Goal: Transaction & Acquisition: Purchase product/service

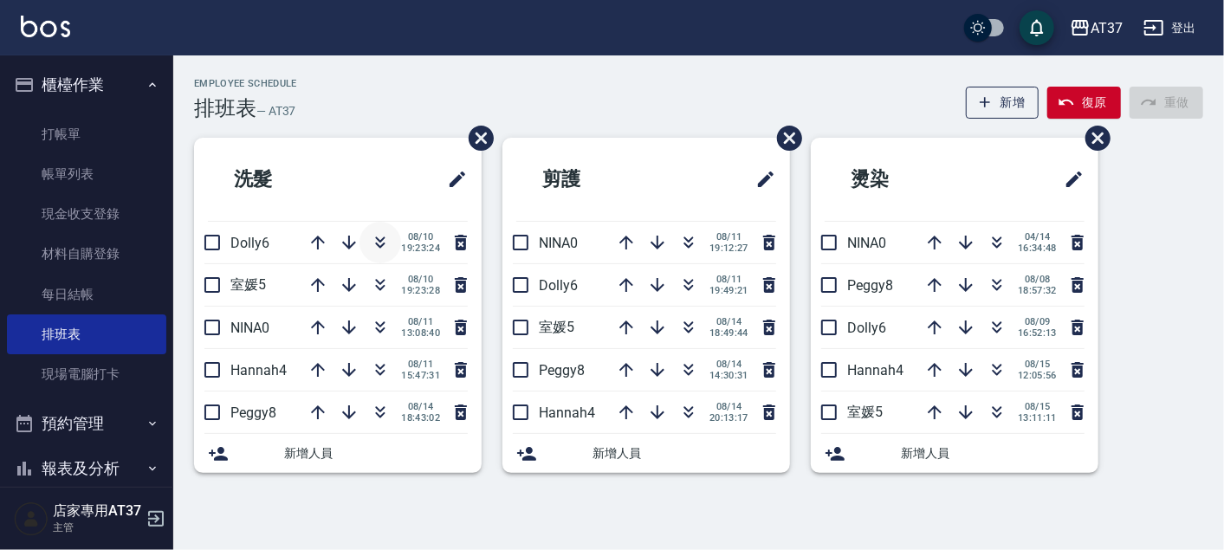
click at [381, 246] on icon "button" at bounding box center [381, 246] width 10 height 6
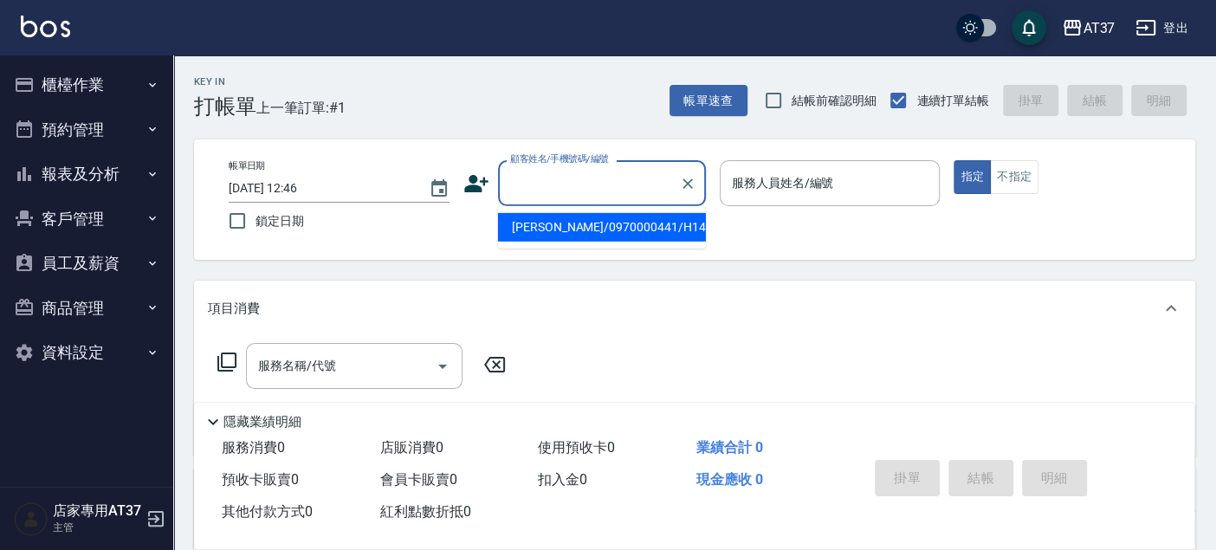
click at [601, 178] on input "顧客姓名/手機號碼/編號" at bounding box center [589, 183] width 166 height 30
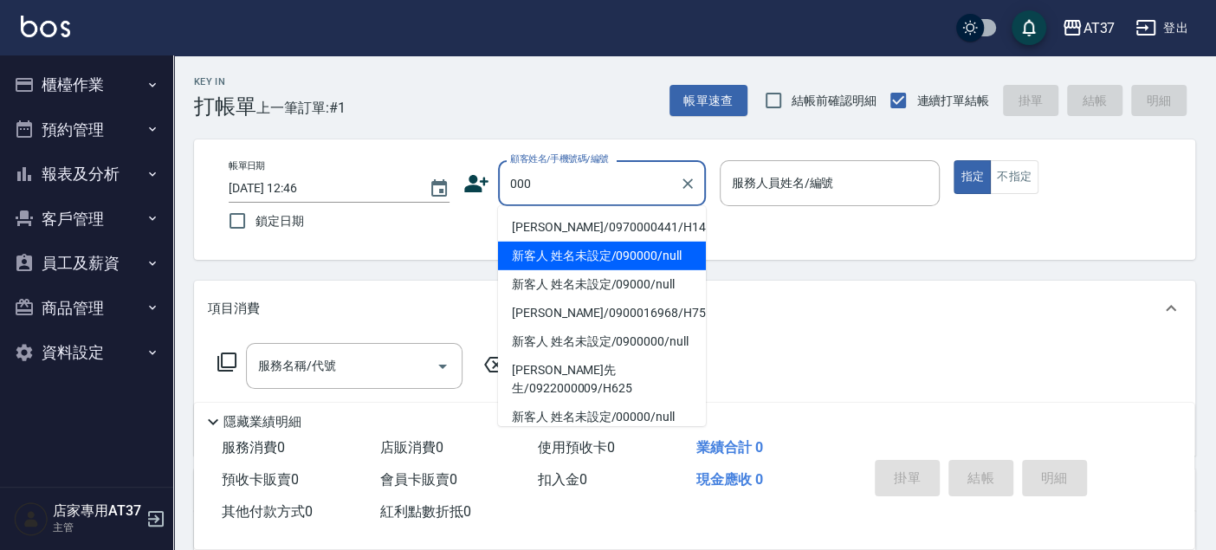
click at [633, 258] on li "新客人 姓名未設定/090000/null" at bounding box center [602, 256] width 208 height 29
type input "新客人 姓名未設定/090000/null"
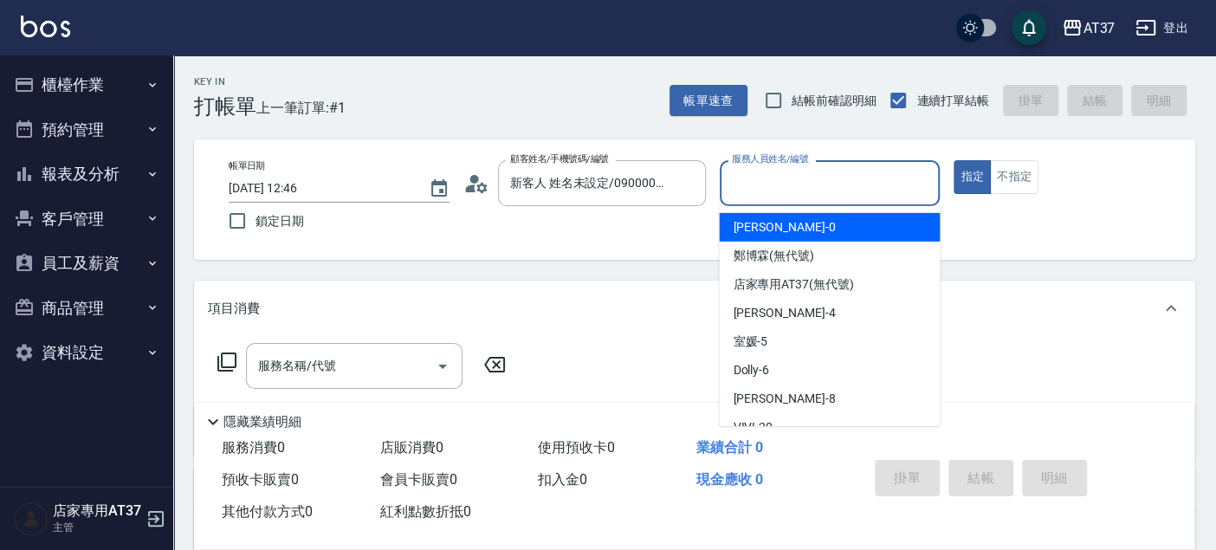
click at [745, 181] on input "服務人員姓名/編號" at bounding box center [830, 183] width 205 height 30
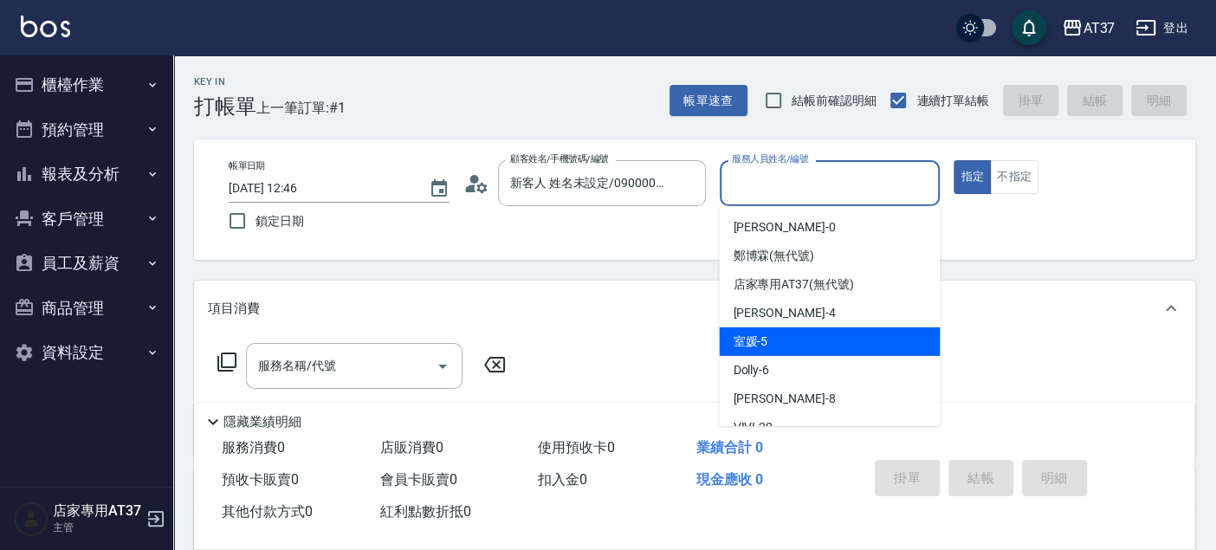
click at [788, 350] on div "室媛 -5" at bounding box center [829, 342] width 221 height 29
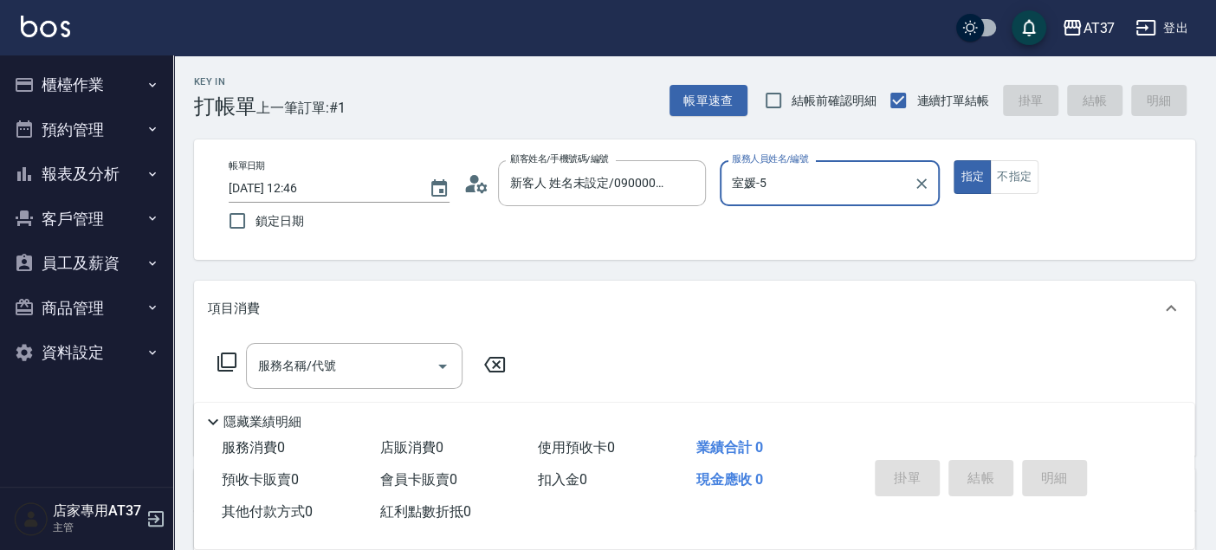
type input "室媛-5"
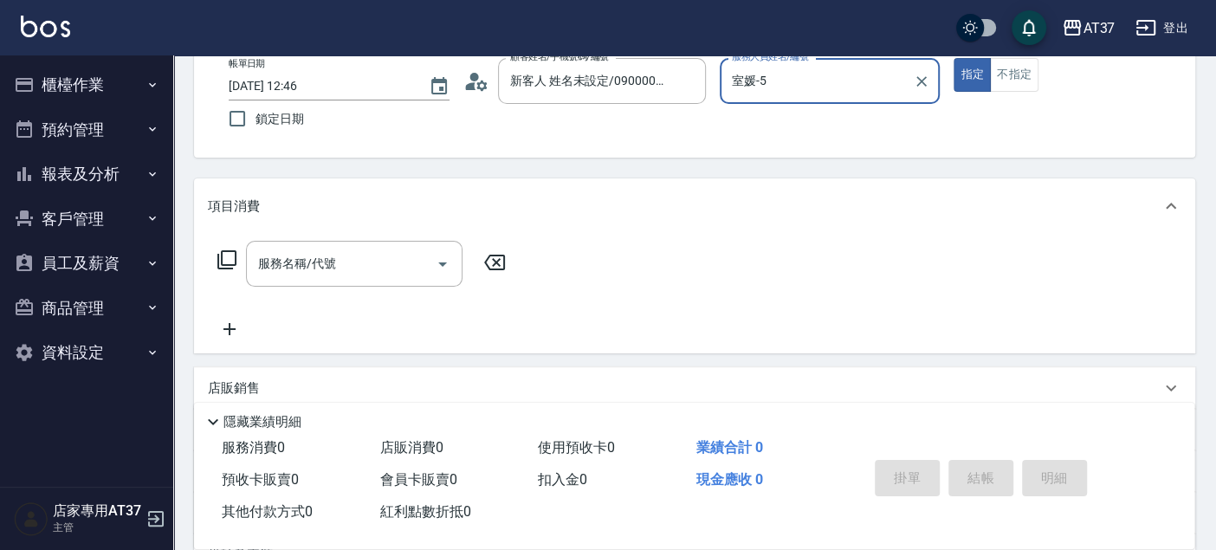
scroll to position [192, 0]
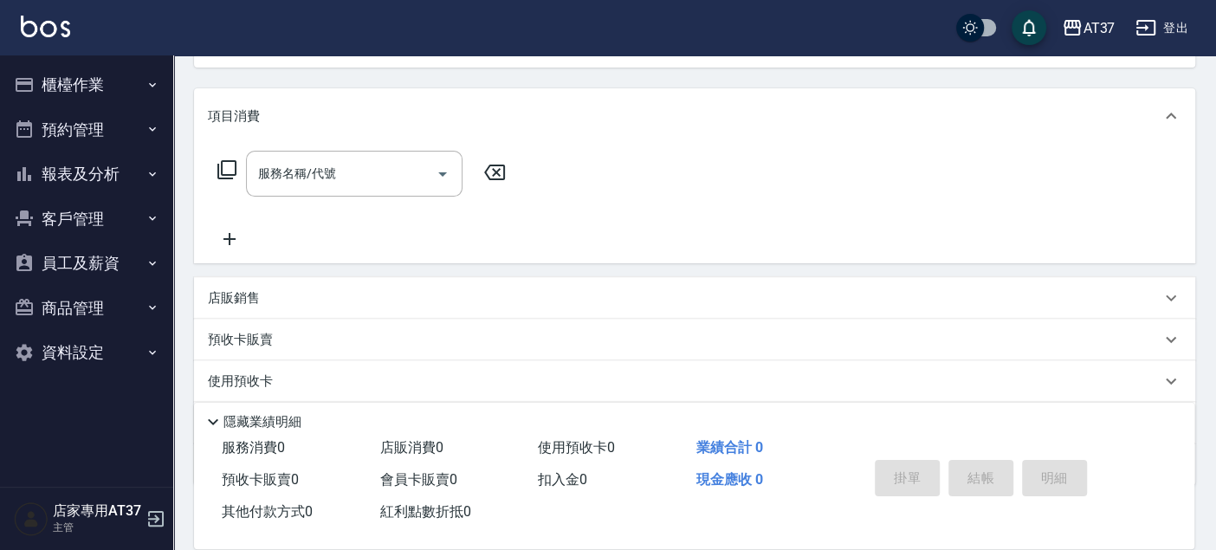
click at [255, 301] on p "店販銷售" at bounding box center [234, 298] width 52 height 18
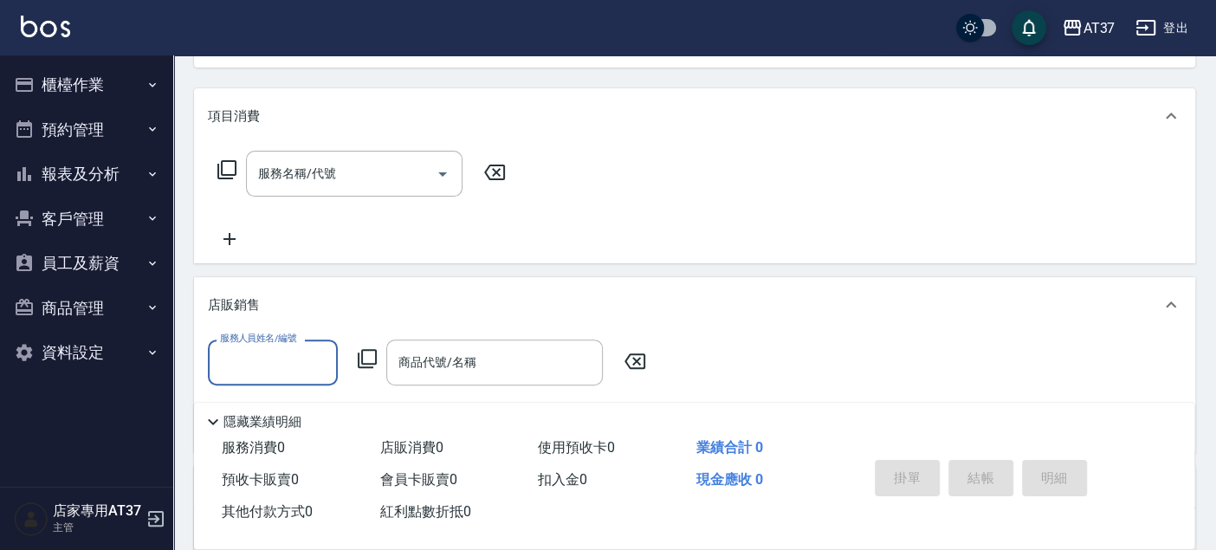
scroll to position [0, 0]
click at [313, 358] on input "服務人員姓名/編號" at bounding box center [273, 362] width 114 height 30
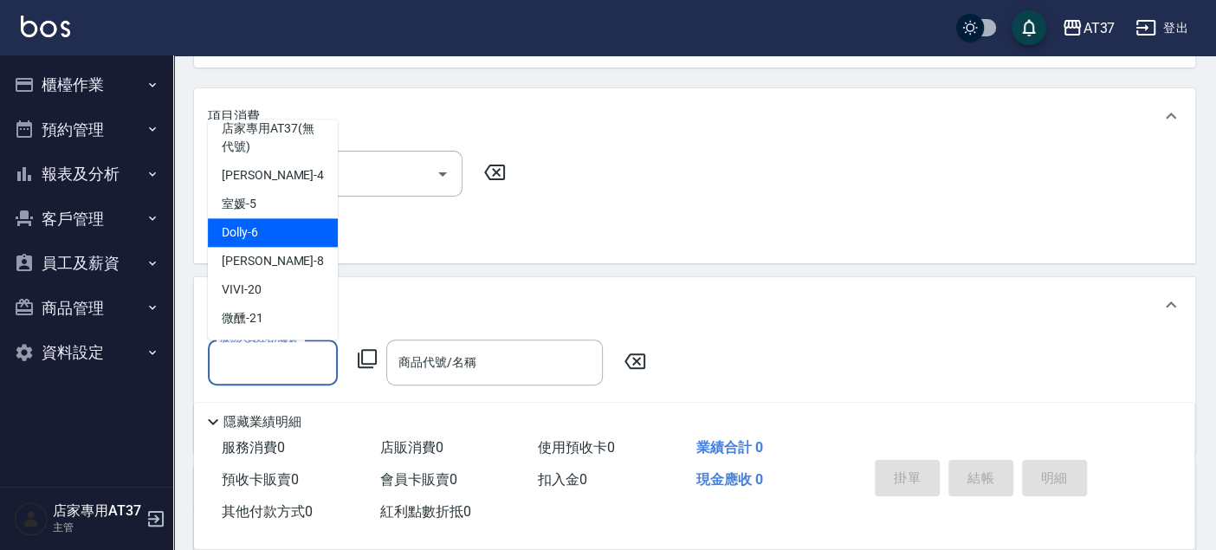
scroll to position [96, 0]
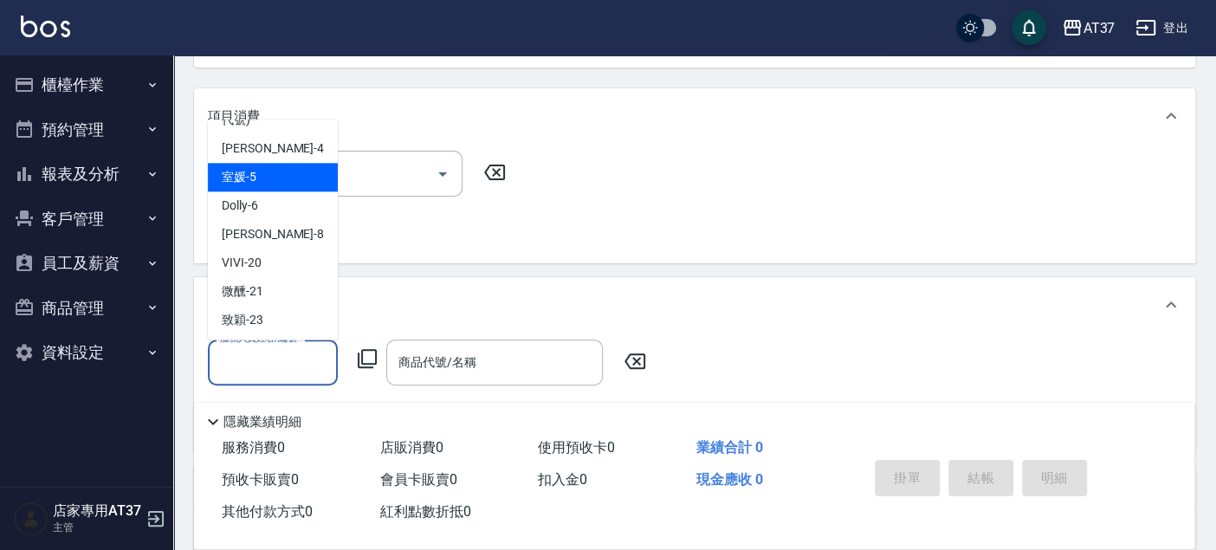
click at [298, 185] on div "室媛 -5" at bounding box center [273, 177] width 130 height 29
type input "室媛-5"
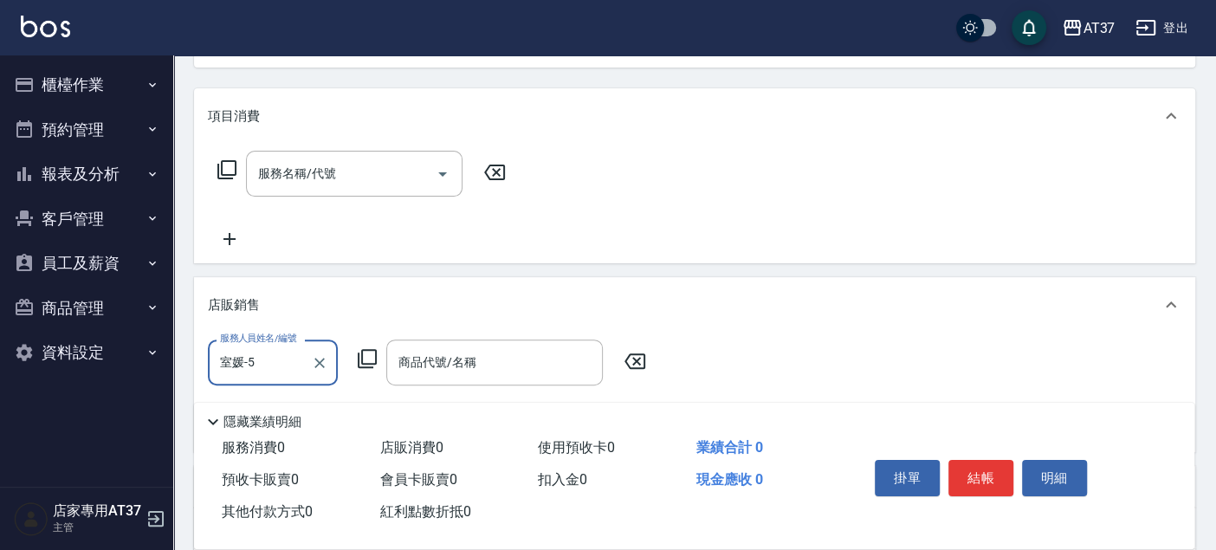
click at [369, 354] on icon at bounding box center [367, 358] width 21 height 21
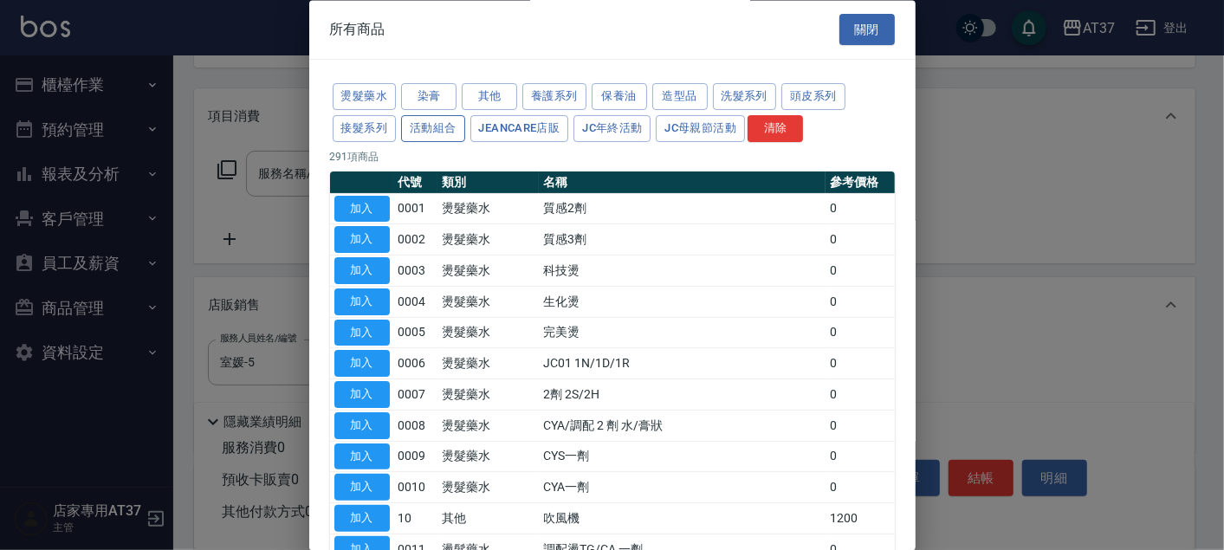
click at [424, 131] on button "活動組合" at bounding box center [433, 128] width 64 height 27
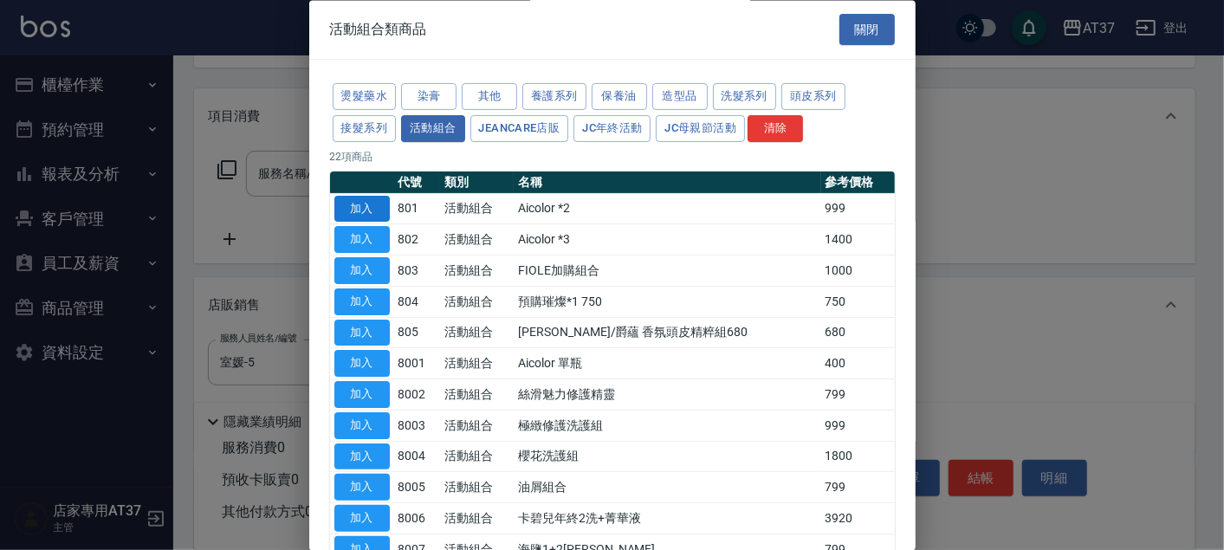
click at [376, 211] on button "加入" at bounding box center [361, 209] width 55 height 27
type input "Aicolor *2"
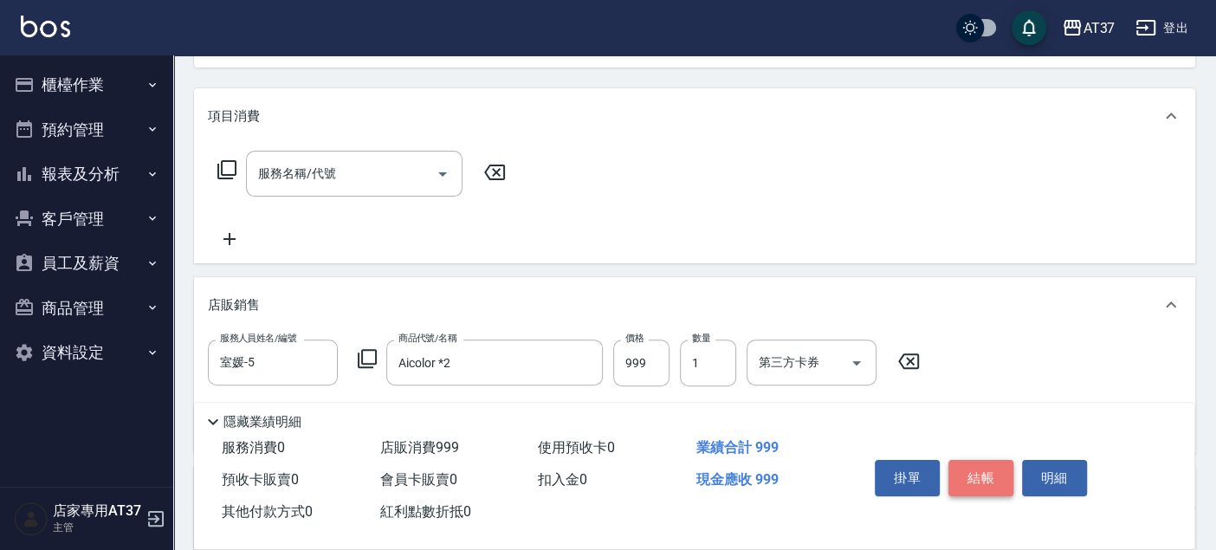
click at [970, 475] on button "結帳" at bounding box center [981, 478] width 65 height 36
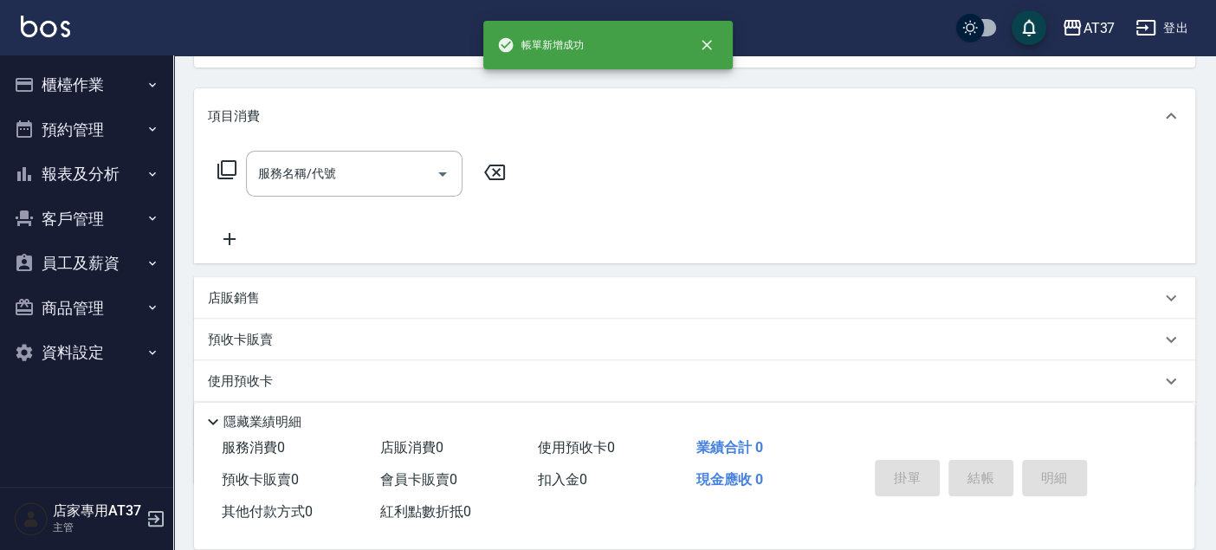
type input "[DATE] 13:47"
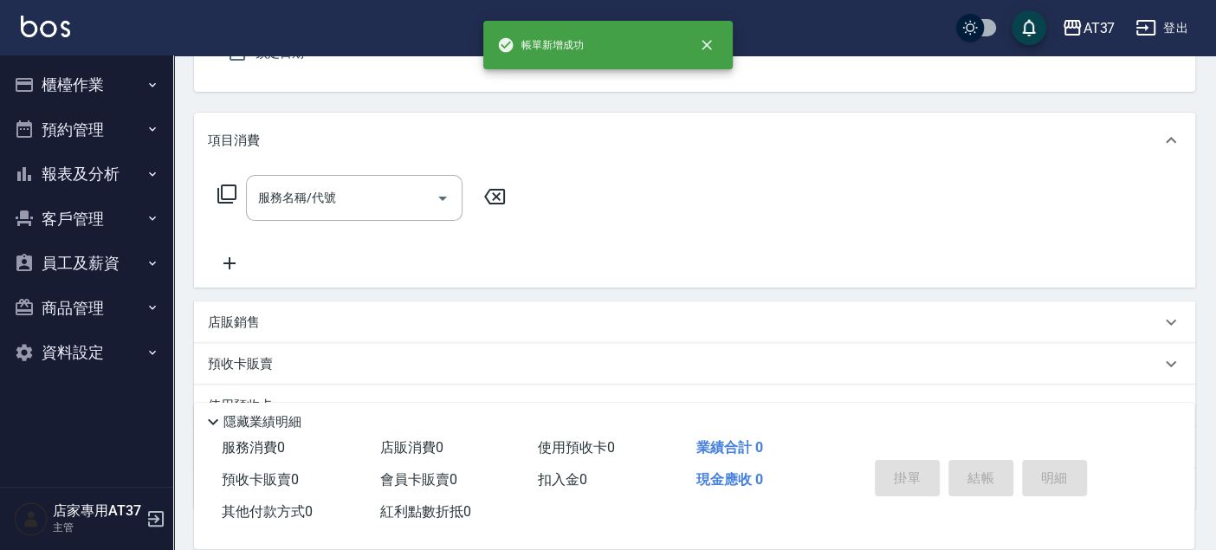
scroll to position [0, 0]
